Goal: Navigation & Orientation: Understand site structure

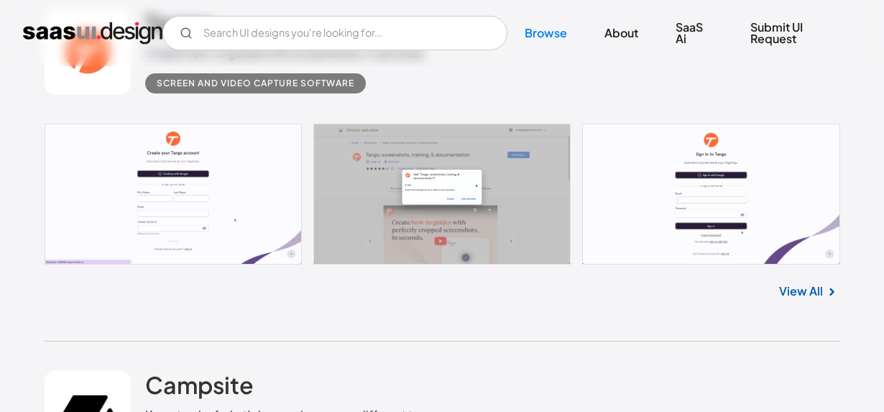
scroll to position [2346, 0]
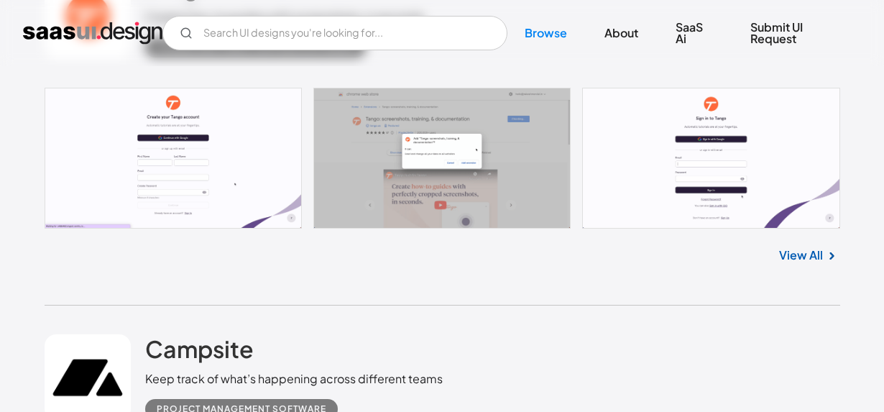
click at [811, 257] on link "View All" at bounding box center [801, 255] width 44 height 17
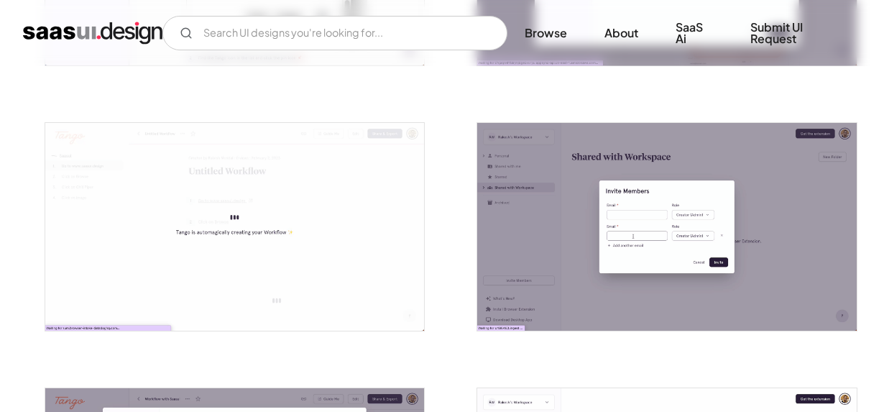
scroll to position [2639, 0]
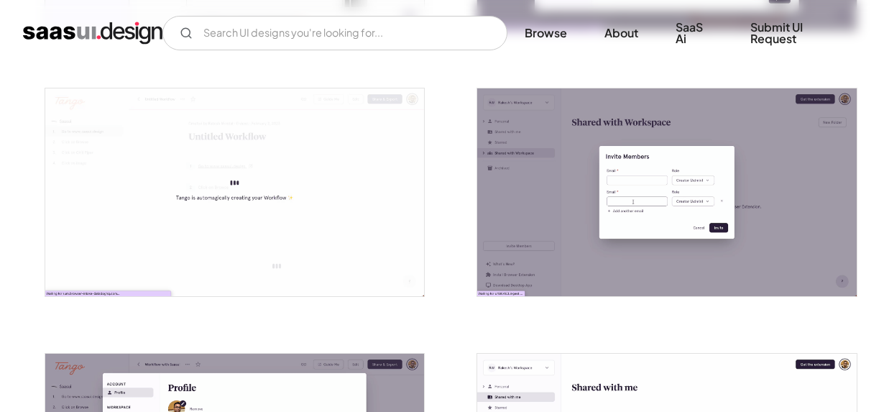
click at [137, 39] on img "home" at bounding box center [92, 33] width 139 height 23
click at [139, 38] on img "home" at bounding box center [92, 33] width 139 height 23
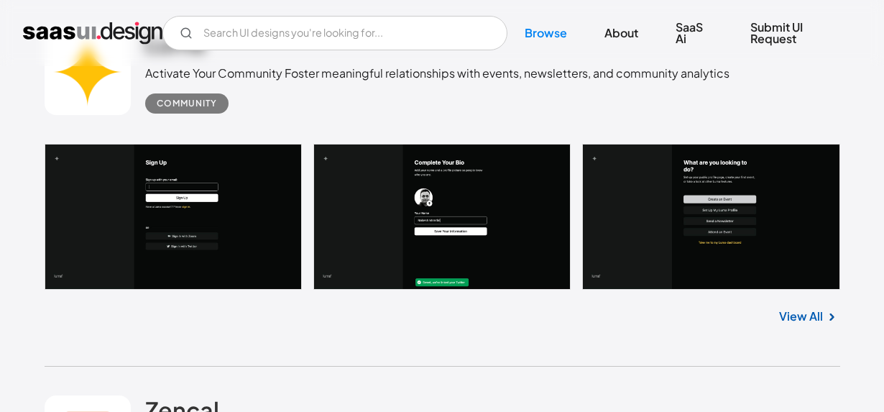
scroll to position [1225, 0]
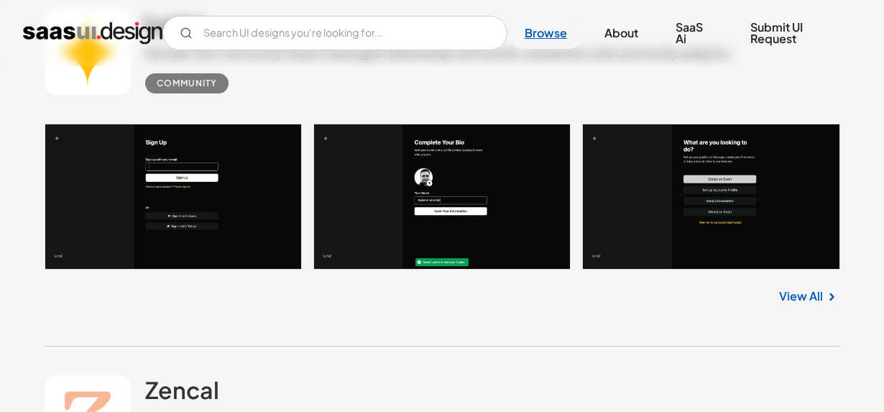
click at [553, 30] on link "Browse" at bounding box center [545, 33] width 77 height 32
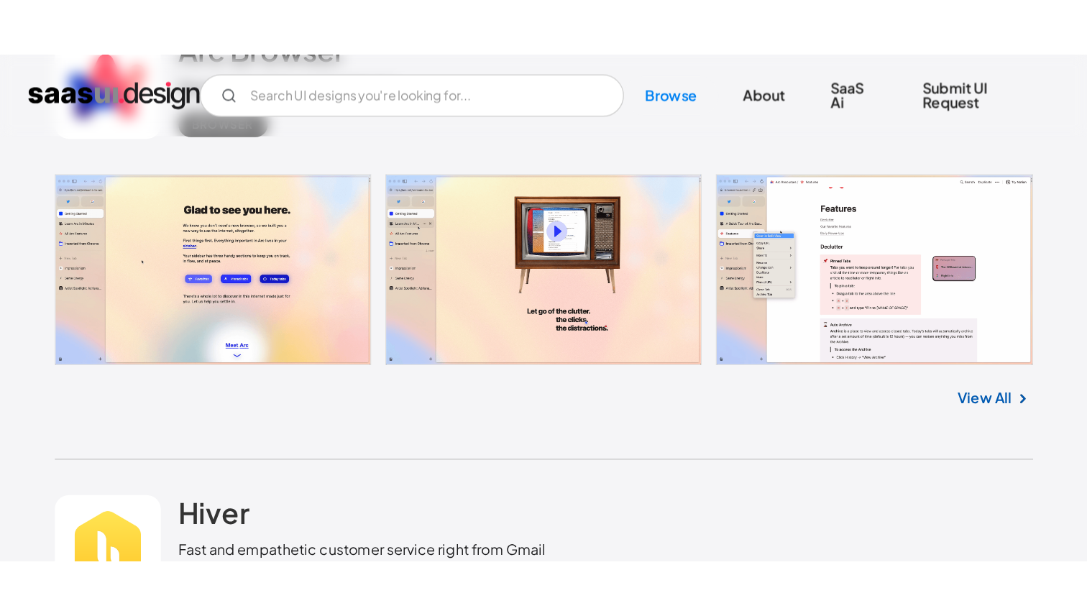
scroll to position [8575, 0]
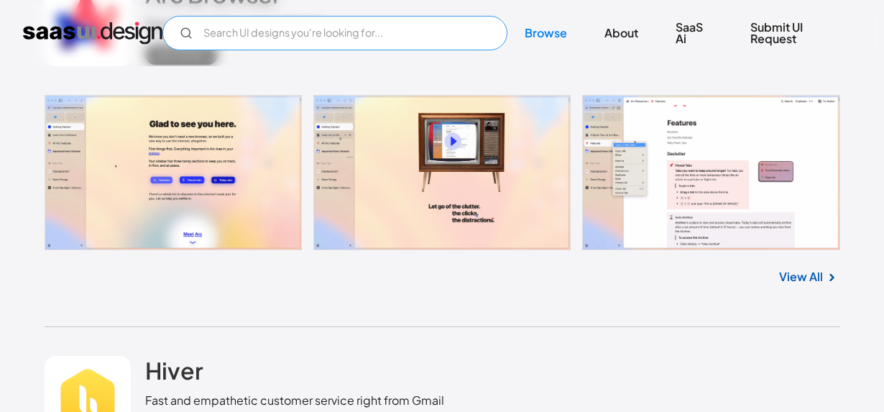
click at [451, 40] on input "Email Form" at bounding box center [334, 33] width 345 height 35
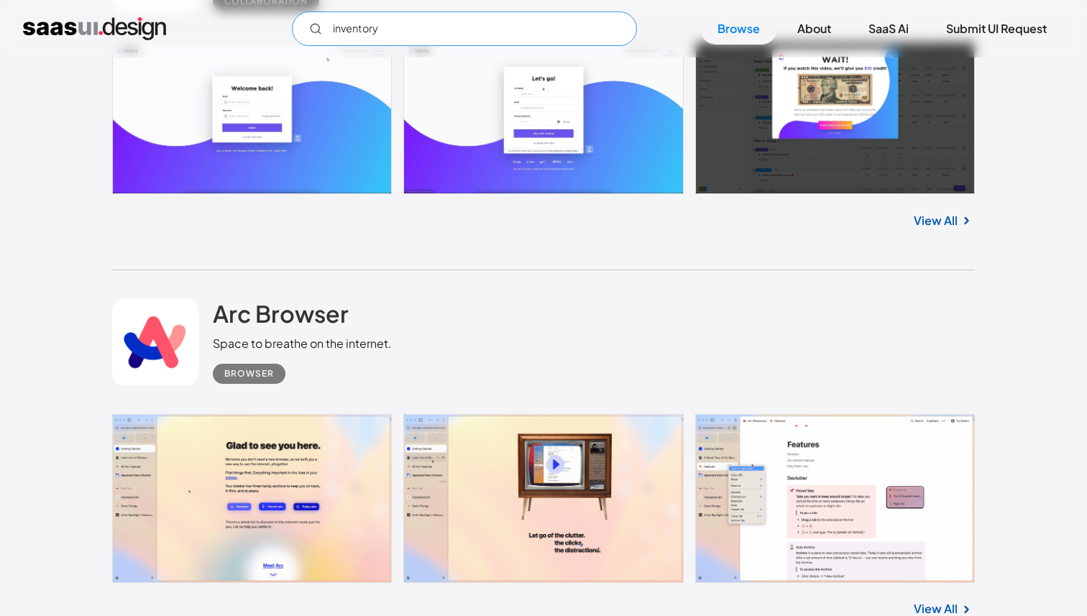
click at [392, 35] on input "inventory" at bounding box center [464, 29] width 345 height 35
type input "inventory"
click at [746, 37] on link "Browse" at bounding box center [738, 29] width 77 height 32
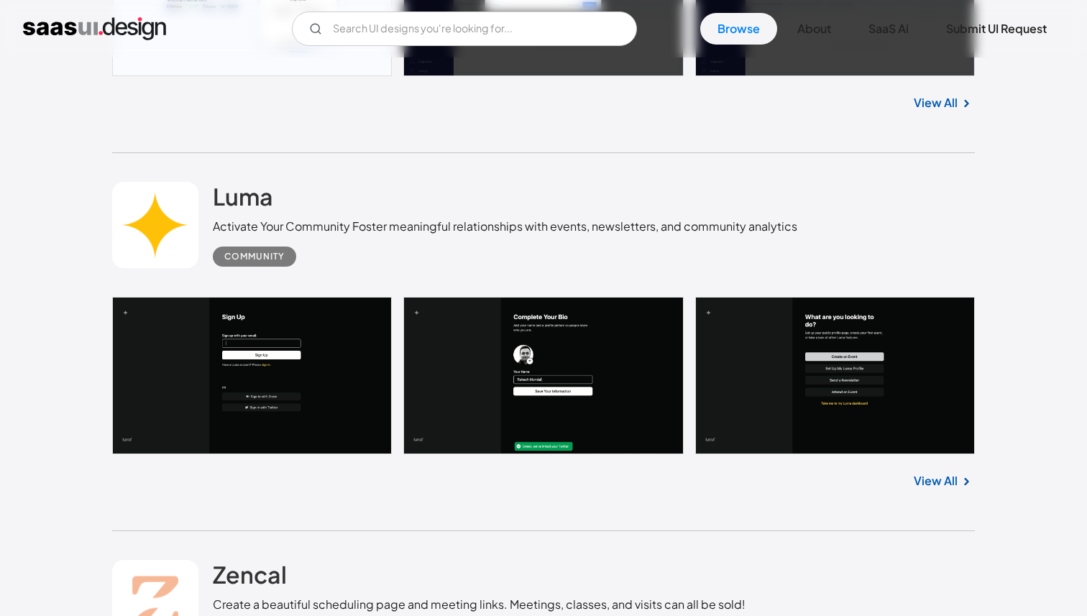
scroll to position [1144, 0]
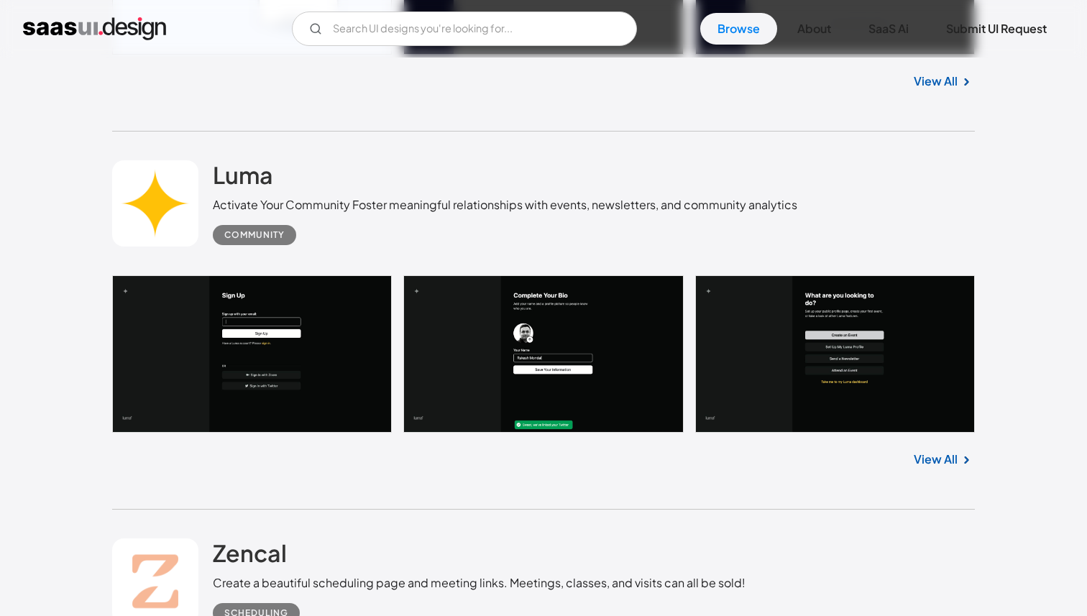
click at [932, 465] on link "View All" at bounding box center [936, 459] width 44 height 17
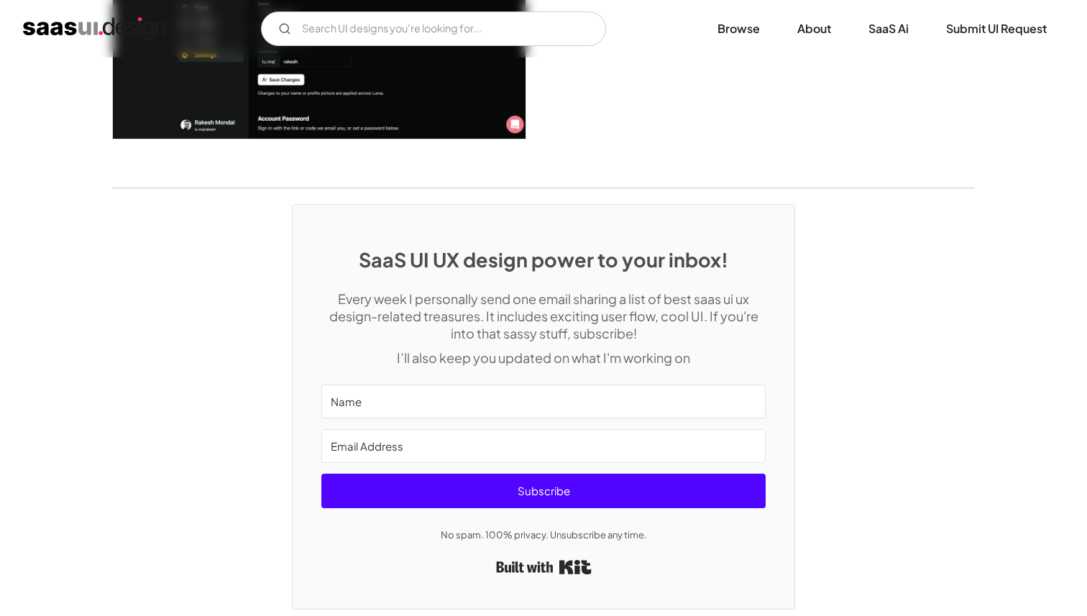
scroll to position [3945, 0]
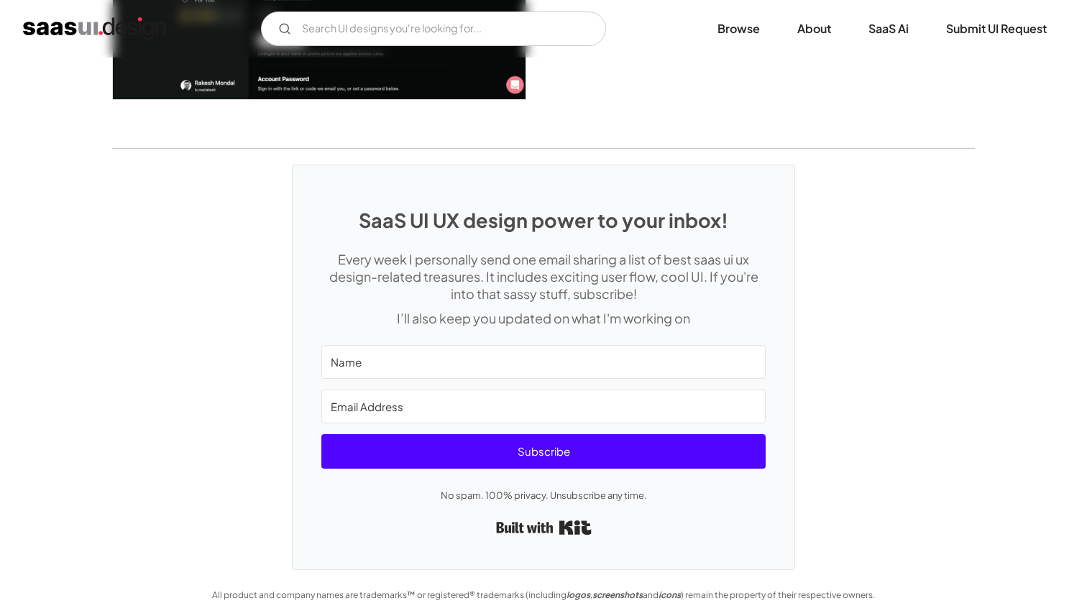
click at [77, 28] on img "home" at bounding box center [94, 28] width 143 height 23
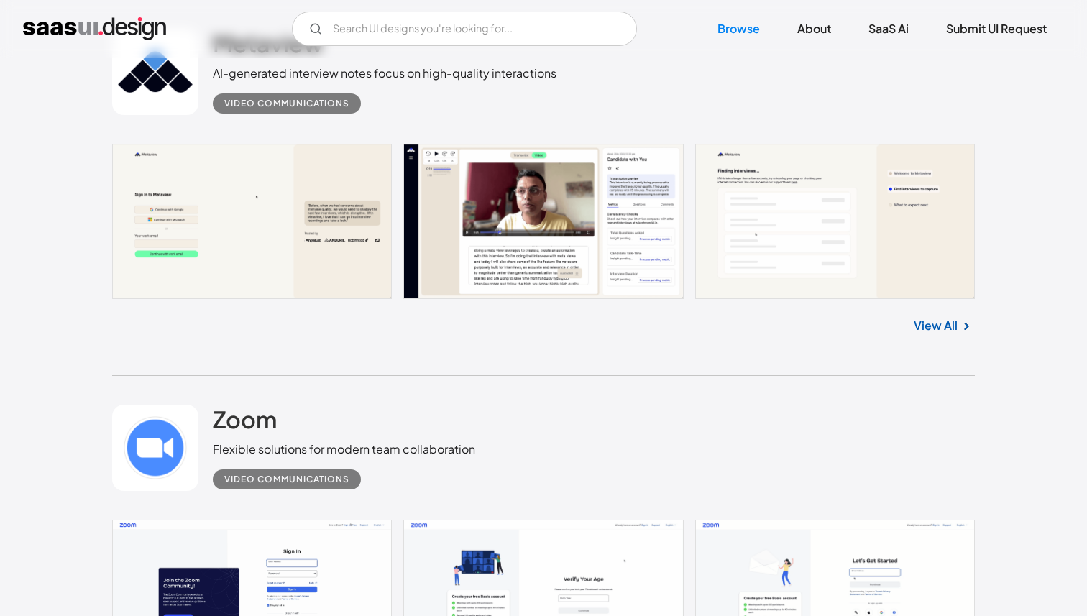
scroll to position [33294, 0]
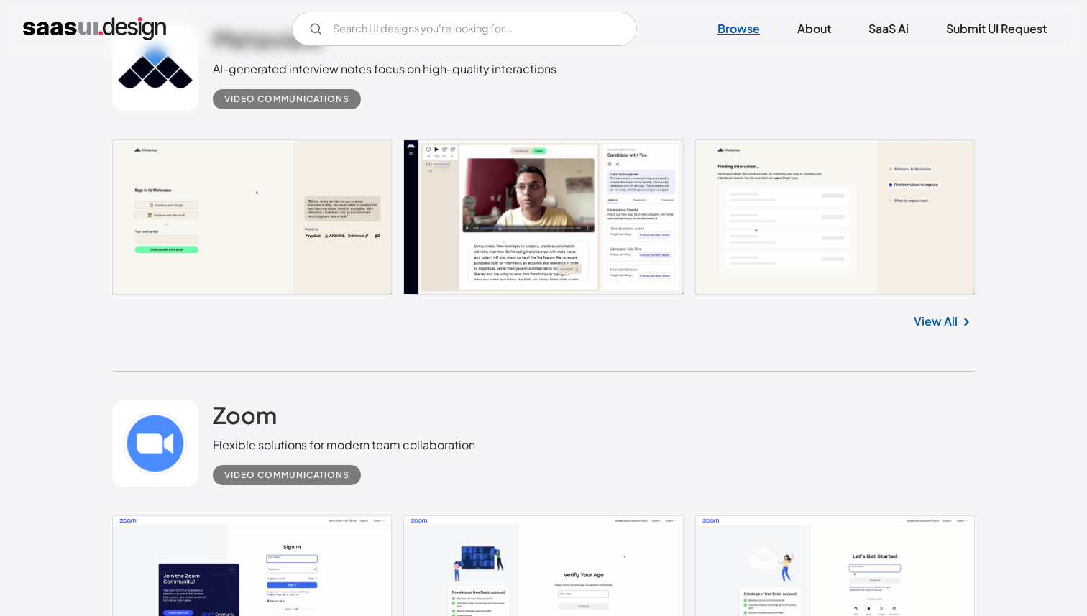
click at [748, 27] on link "Browse" at bounding box center [738, 29] width 77 height 32
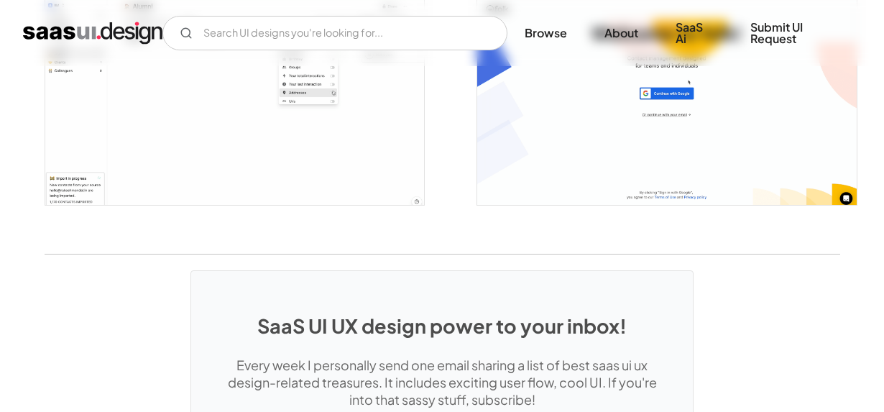
scroll to position [2561, 0]
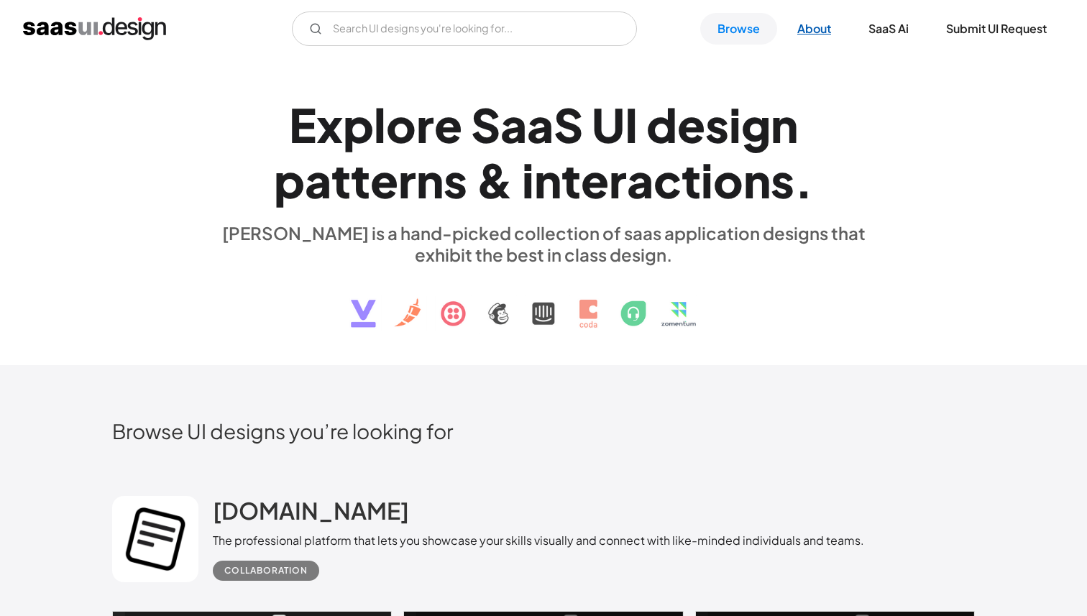
click at [797, 27] on link "About" at bounding box center [814, 29] width 68 height 32
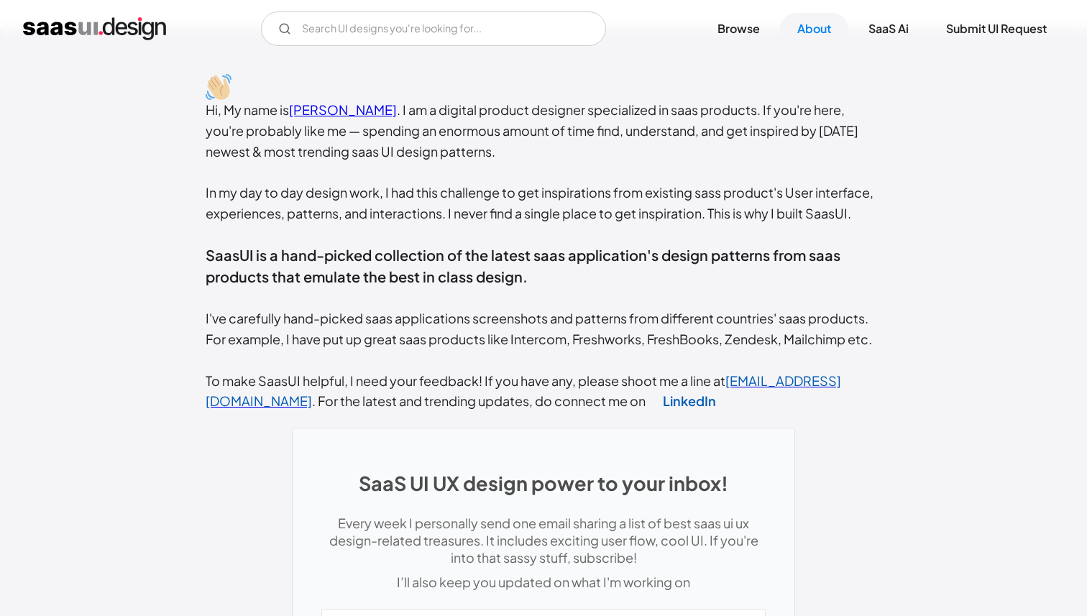
scroll to position [279, 0]
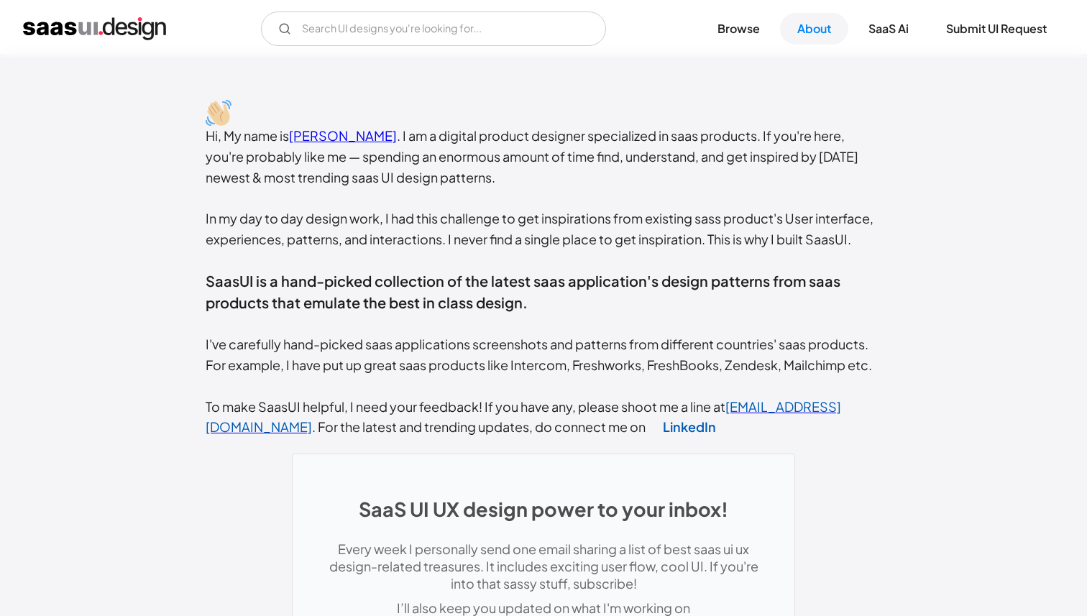
click at [379, 137] on link "[PERSON_NAME]" at bounding box center [343, 135] width 108 height 17
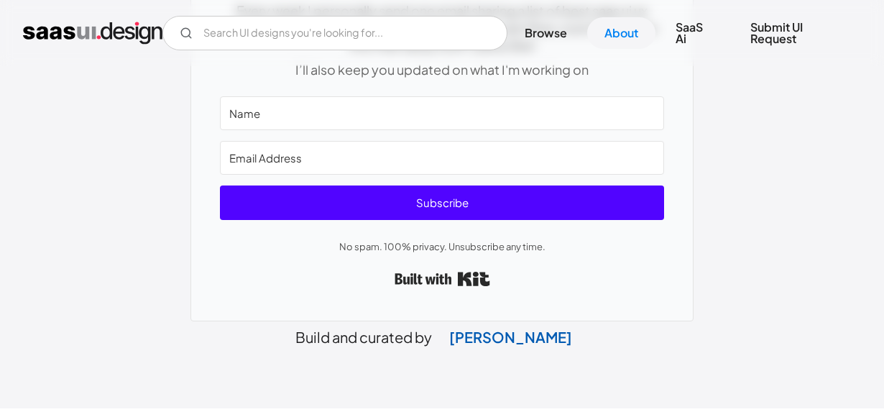
scroll to position [873, 0]
